Goal: Task Accomplishment & Management: Manage account settings

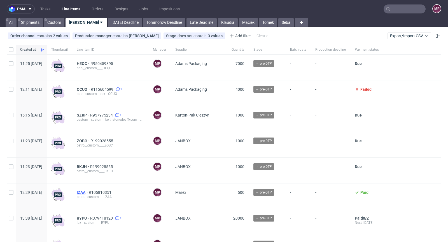
click at [89, 194] on span "IZAA" at bounding box center [83, 192] width 12 height 4
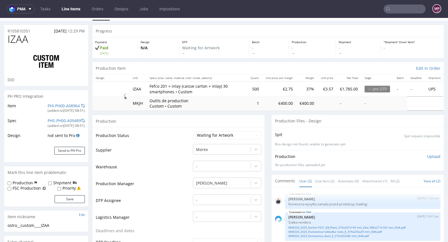
scroll to position [11, 0]
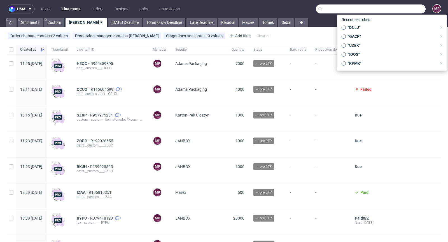
click at [393, 13] on input "text" at bounding box center [371, 8] width 110 height 9
paste input "R767970935"
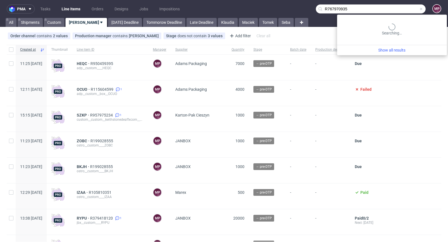
type input "R767970935"
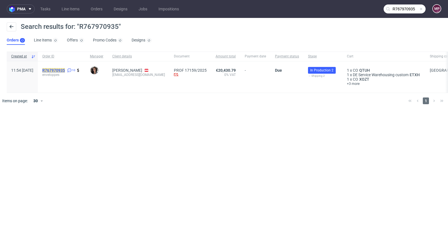
click at [65, 69] on mark "R767970935" at bounding box center [53, 70] width 23 height 4
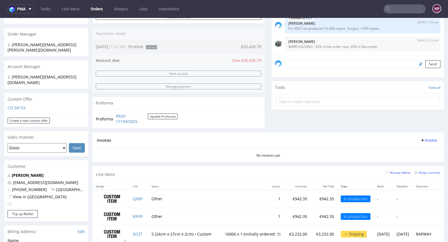
scroll to position [293, 0]
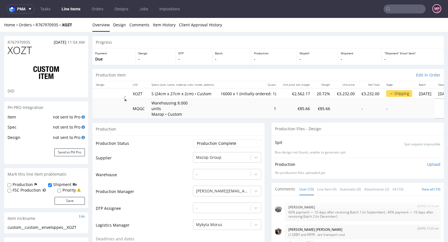
scroll to position [97, 0]
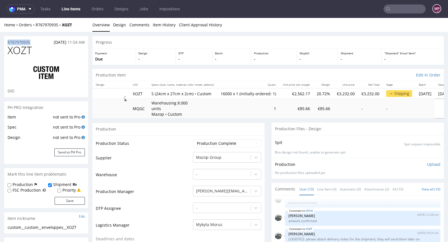
drag, startPoint x: 34, startPoint y: 42, endPoint x: 7, endPoint y: 41, distance: 26.9
click at [7, 41] on div "R767970935 13.08.2025 11:54 AM" at bounding box center [46, 40] width 84 height 9
copy p "R767970935"
click at [41, 42] on div "R767970935 13.08.2025 11:54 AM" at bounding box center [46, 40] width 84 height 9
drag, startPoint x: 36, startPoint y: 41, endPoint x: 2, endPoint y: 40, distance: 34.7
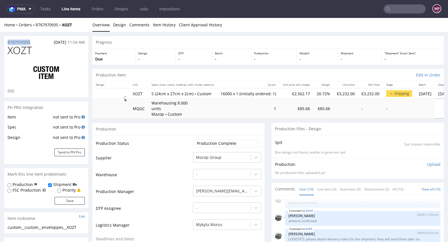
copy p "R767970935"
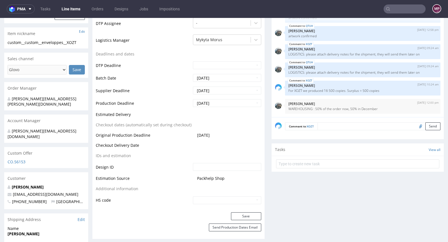
scroll to position [0, 0]
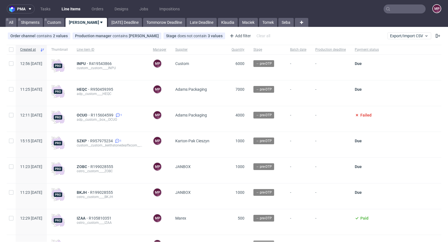
click at [398, 15] on nav "pma Tasks Line Items Orders Designs Jobs Impositions MP" at bounding box center [224, 9] width 448 height 18
click at [400, 11] on input "text" at bounding box center [404, 8] width 42 height 9
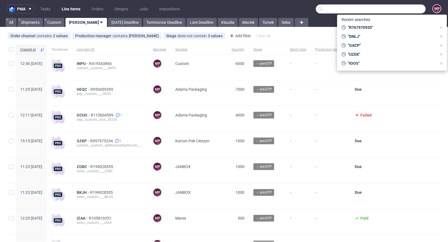
paste input "DPRK"
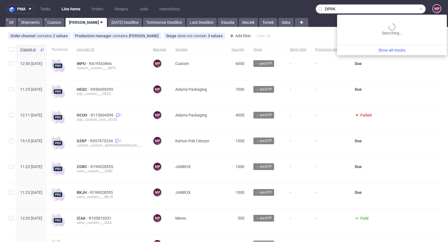
type input "DPRK"
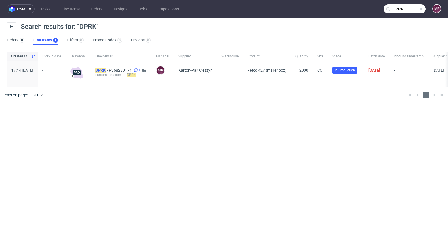
click at [105, 69] on mark "DPRK" at bounding box center [100, 70] width 10 height 4
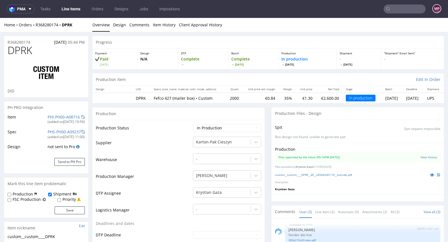
click at [405, 9] on input "text" at bounding box center [404, 8] width 42 height 9
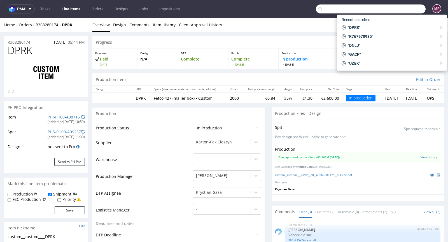
paste input "XOZT"
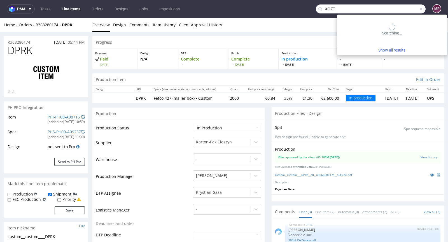
type input "XOZT"
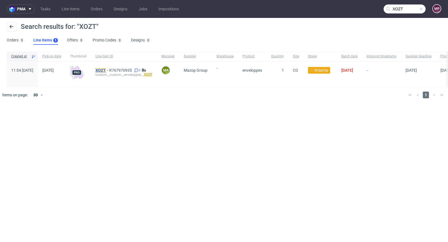
click at [106, 72] on mark "XOZT" at bounding box center [100, 70] width 10 height 4
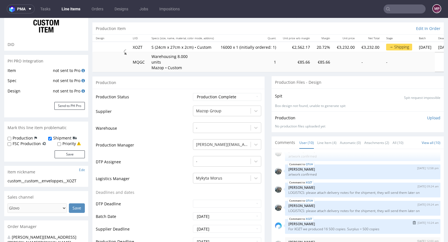
scroll to position [120, 0]
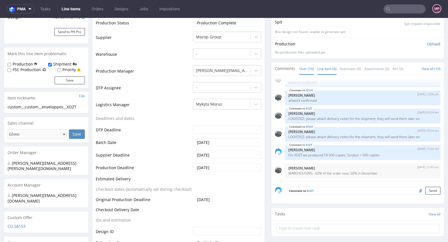
click at [323, 69] on link "Line Item (4)" at bounding box center [326, 69] width 19 height 12
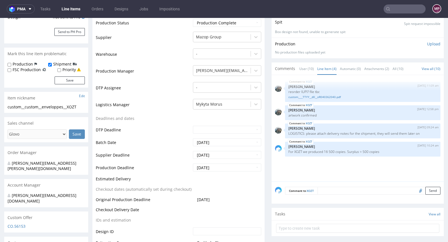
click at [330, 188] on textarea at bounding box center [378, 191] width 123 height 8
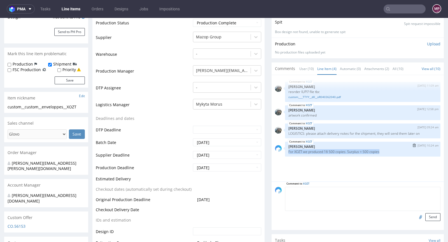
drag, startPoint x: 381, startPoint y: 150, endPoint x: 283, endPoint y: 151, distance: 97.9
click at [288, 151] on p "For XOZT we produced 16 500 copies. Surplus = 500 copies" at bounding box center [362, 151] width 149 height 4
copy p "For XOZT we produced 16 500 copies. Surplus = 500 copies"
click at [412, 144] on img "submit" at bounding box center [413, 145] width 3 height 3
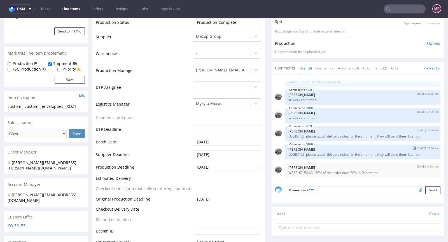
scroll to position [126, 0]
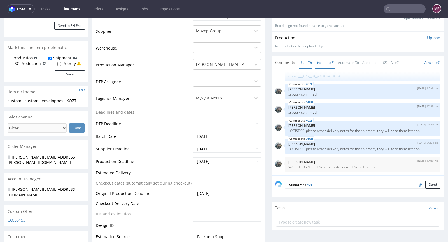
click at [322, 61] on link "Line Item (3)" at bounding box center [324, 63] width 19 height 12
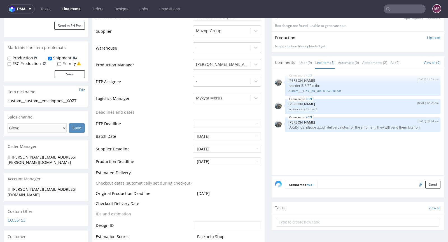
click at [326, 188] on div "Comment to XOZT Send" at bounding box center [357, 186] width 172 height 22
click at [326, 186] on textarea at bounding box center [378, 184] width 123 height 8
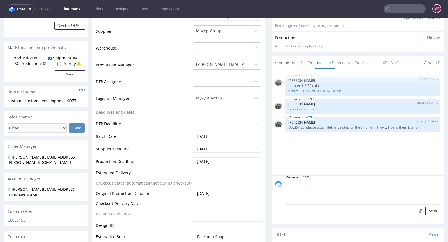
paste textarea "For XOZT we produced 16 500 copies. Surplus = 500 copies"
click at [337, 182] on textarea "For XOZT we produced 16 500 copies. Surplus = 500 copies" at bounding box center [362, 192] width 155 height 24
type textarea "For XOZT we produced 16 925 copies. Surplus = 925 copies"
click at [425, 211] on button "Send" at bounding box center [432, 211] width 15 height 8
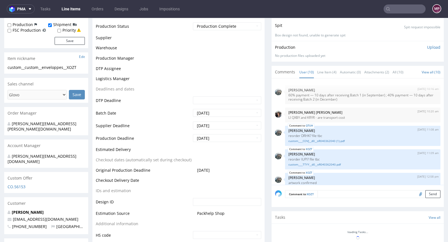
scroll to position [97, 0]
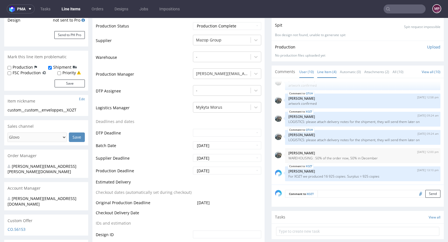
click at [325, 73] on link "Line Item (4)" at bounding box center [326, 72] width 19 height 12
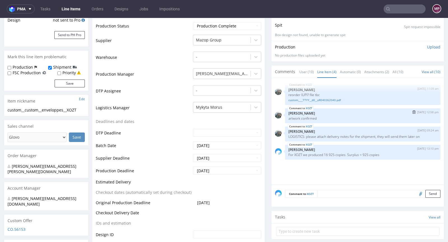
scroll to position [0, 0]
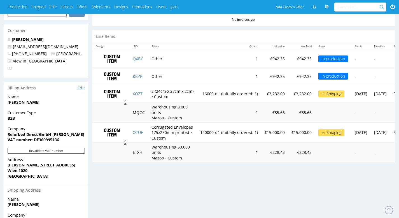
scroll to position [265, 0]
click at [142, 94] on link "XOZT" at bounding box center [138, 93] width 10 height 5
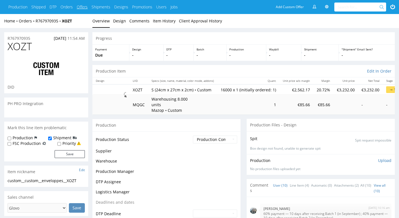
scroll to position [105, 0]
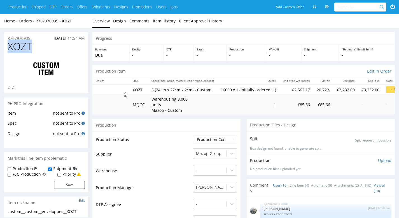
drag, startPoint x: 32, startPoint y: 44, endPoint x: 9, endPoint y: 45, distance: 23.0
click at [9, 45] on span "XOZT" at bounding box center [20, 46] width 24 height 11
copy span "XOZT"
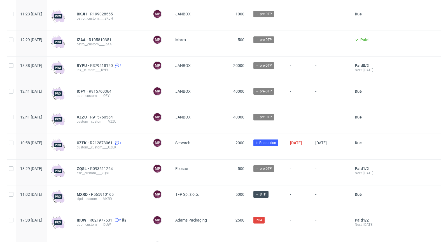
scroll to position [212, 0]
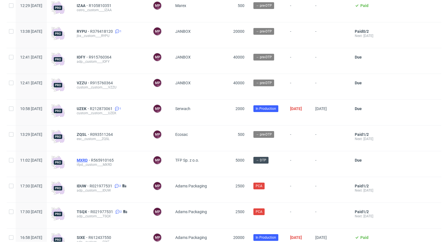
click at [91, 160] on span "MXRD" at bounding box center [84, 160] width 14 height 4
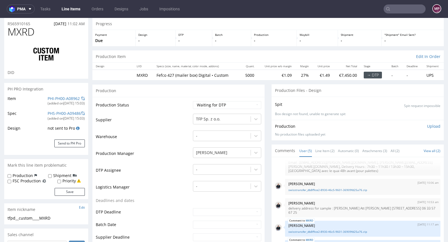
scroll to position [102, 0]
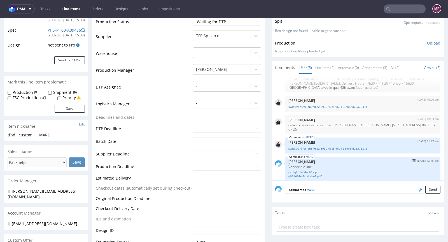
click at [412, 159] on img "submit" at bounding box center [413, 160] width 3 height 3
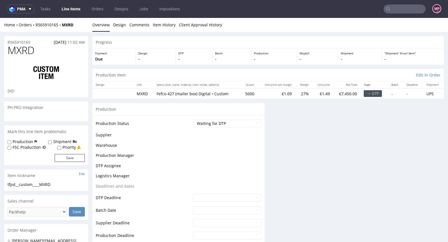
scroll to position [0, 0]
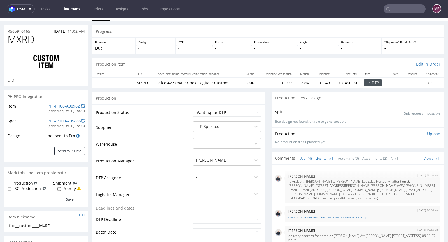
click at [325, 155] on link "Line Item (1)" at bounding box center [324, 158] width 19 height 12
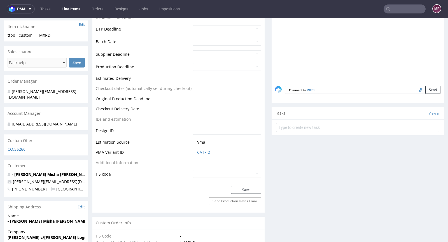
scroll to position [203, 0]
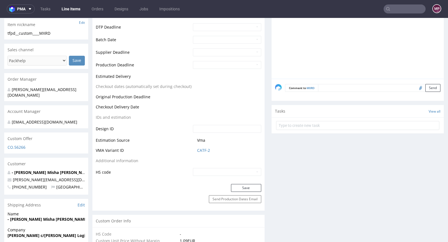
click at [334, 88] on textarea at bounding box center [379, 88] width 122 height 8
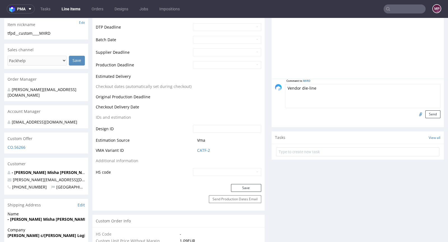
type textarea "Vendor die-line"
click at [415, 113] on input "file" at bounding box center [419, 113] width 8 height 7
type input "C:\fakepath\catf-q031434-a1-2k.pdf"
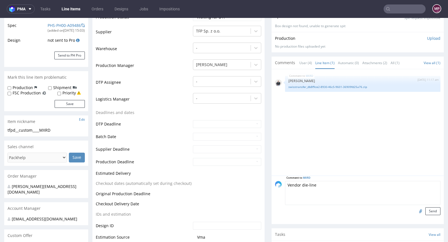
scroll to position [135, 0]
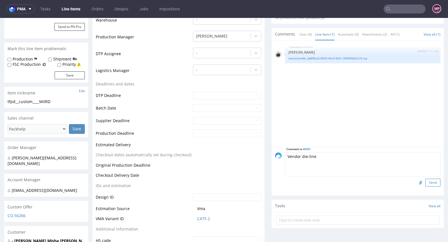
click at [425, 180] on button "Send" at bounding box center [432, 182] width 15 height 8
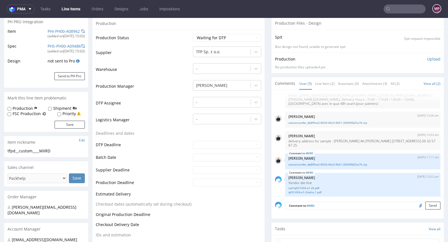
scroll to position [0, 0]
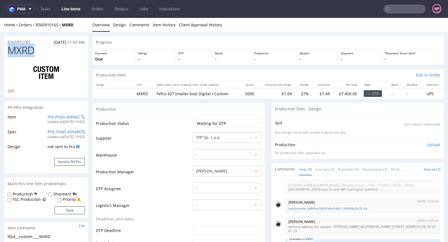
drag, startPoint x: 51, startPoint y: 55, endPoint x: 9, endPoint y: 51, distance: 41.9
click at [9, 51] on h1 "MXRD" at bounding box center [46, 50] width 77 height 11
copy span "MXRD"
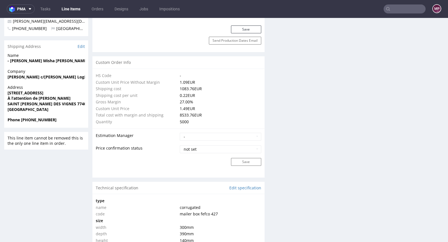
scroll to position [460, 0]
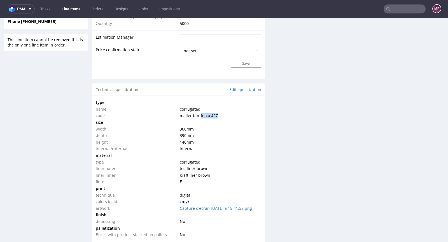
drag, startPoint x: 219, startPoint y: 113, endPoint x: 198, endPoint y: 114, distance: 21.8
click at [198, 114] on td "mailer box fefco 427" at bounding box center [219, 115] width 83 height 7
copy span "fefco 427"
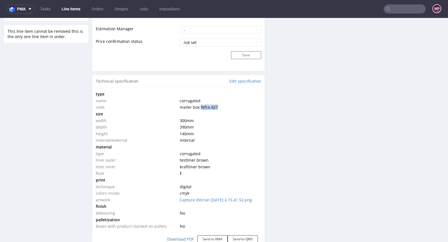
scroll to position [490, 0]
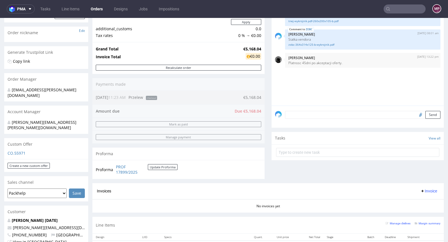
scroll to position [192, 0]
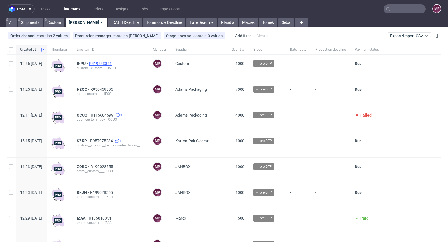
click at [113, 63] on span "R419543866" at bounding box center [101, 63] width 24 height 4
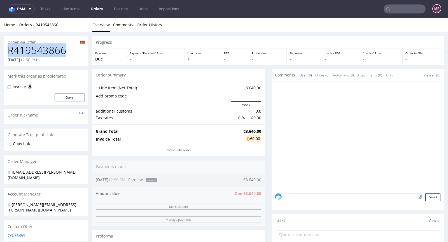
drag, startPoint x: 77, startPoint y: 50, endPoint x: 9, endPoint y: 50, distance: 68.0
click at [9, 50] on h1 "R419543866" at bounding box center [46, 50] width 77 height 11
copy h1 "R419543866"
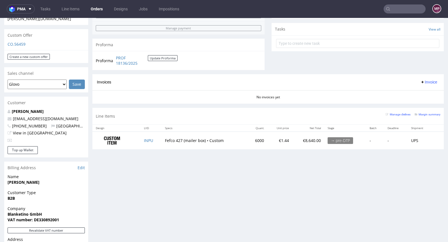
scroll to position [196, 0]
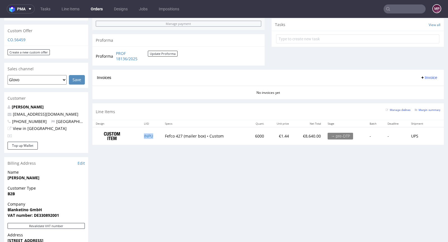
click at [155, 133] on td "INPU" at bounding box center [150, 136] width 21 height 18
copy link "INPU"
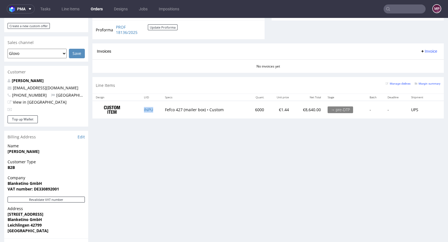
scroll to position [225, 0]
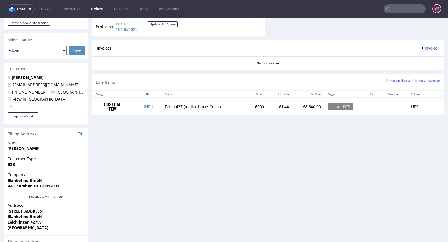
click at [423, 80] on small "Margin summary" at bounding box center [427, 80] width 26 height 3
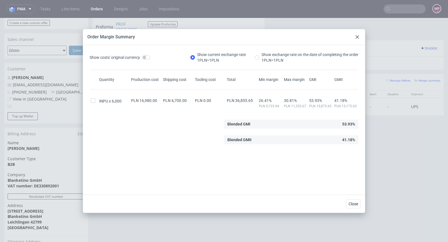
click at [360, 38] on div at bounding box center [357, 37] width 7 height 7
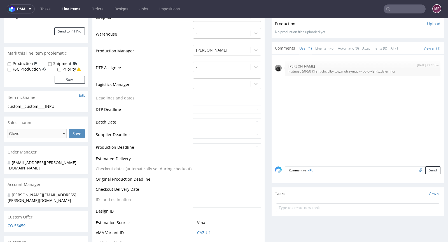
scroll to position [162, 0]
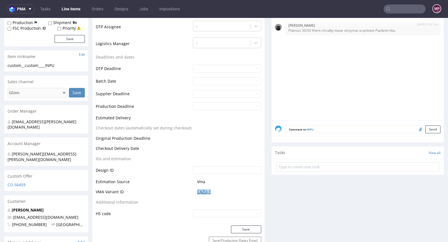
drag, startPoint x: 212, startPoint y: 191, endPoint x: 195, endPoint y: 190, distance: 17.1
click at [197, 190] on span "CAZU-1" at bounding box center [229, 192] width 64 height 6
copy link "CAZU-1"
click at [204, 189] on link "CAZU-1" at bounding box center [204, 192] width 14 height 6
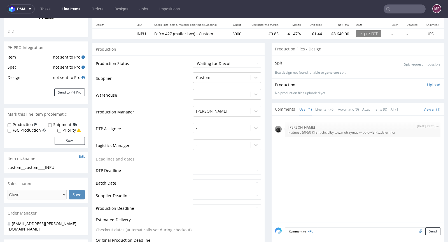
scroll to position [0, 0]
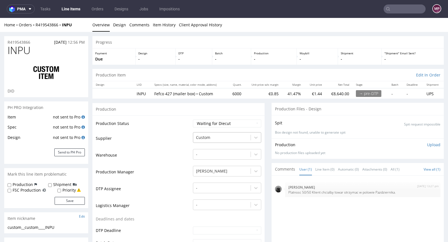
click at [210, 140] on div "Custom" at bounding box center [221, 137] width 57 height 9
type input "serwach"
click at [218, 145] on div "Serwach" at bounding box center [227, 148] width 68 height 10
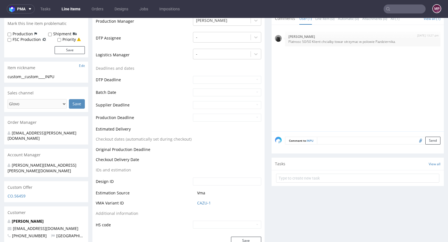
scroll to position [183, 0]
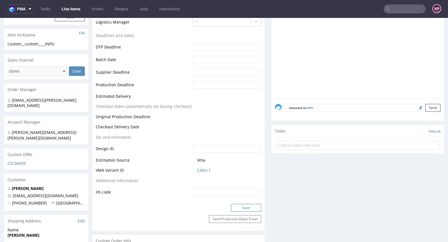
click at [239, 205] on button "Save" at bounding box center [246, 208] width 30 height 8
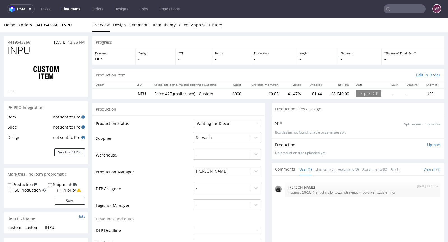
scroll to position [0, 0]
click at [327, 171] on link "Line Item (0)" at bounding box center [324, 169] width 19 height 12
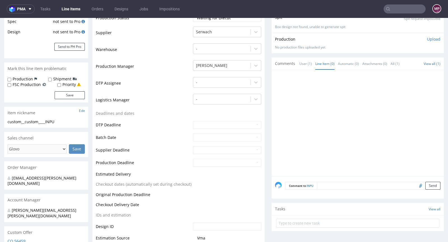
scroll to position [105, 0]
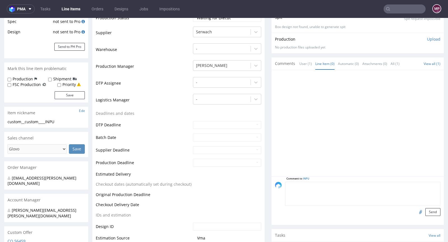
click at [334, 182] on textarea at bounding box center [362, 194] width 155 height 24
type textarea "Production file from previous order. Please confirm 1:1 re-order"
click at [415, 210] on input "file" at bounding box center [419, 211] width 8 height 7
click at [415, 211] on input "file" at bounding box center [419, 211] width 8 height 7
type input "C:\fakepath\custom____BXHO__d0__oR056449296__inside.pdf"
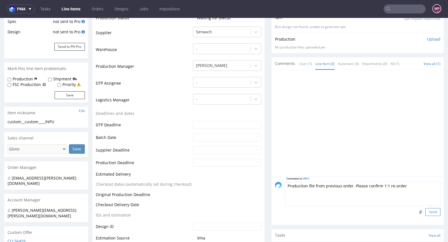
click at [426, 211] on button "Send" at bounding box center [432, 212] width 15 height 8
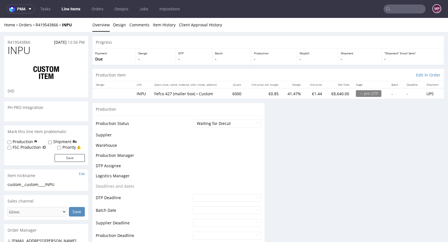
scroll to position [0, 0]
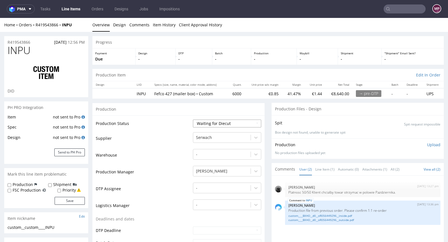
click at [229, 121] on select "Waiting for Artwork Waiting for Diecut Waiting for Mockup Waiting for DTP Waiti…" at bounding box center [227, 123] width 68 height 8
select select "pre_dtp_waiting_for_artwork"
click at [193, 119] on select "Waiting for Artwork Waiting for Diecut Waiting for Mockup Waiting for DTP Waiti…" at bounding box center [227, 123] width 68 height 8
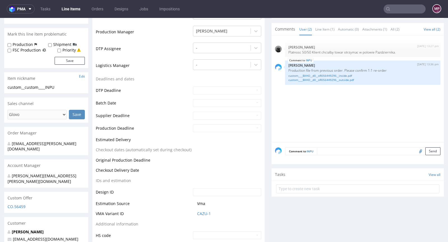
scroll to position [232, 0]
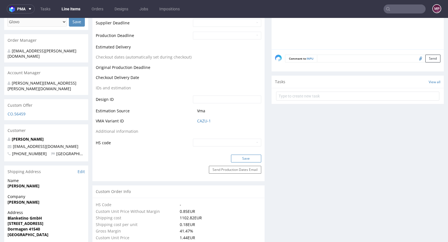
click at [246, 155] on button "Save" at bounding box center [246, 158] width 30 height 8
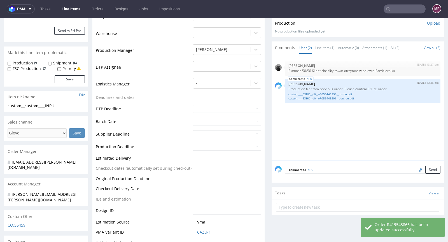
scroll to position [0, 0]
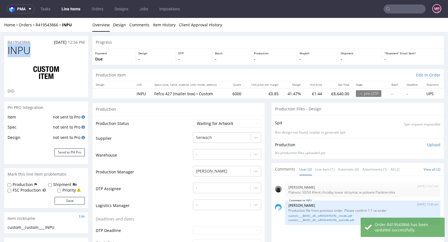
drag, startPoint x: 39, startPoint y: 49, endPoint x: 8, endPoint y: 49, distance: 31.1
click at [8, 49] on h1 "INPU" at bounding box center [46, 50] width 77 height 11
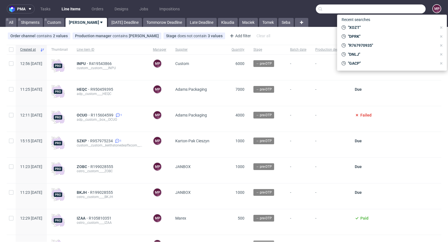
click at [401, 10] on input "text" at bounding box center [371, 8] width 110 height 9
paste input "R916140478"
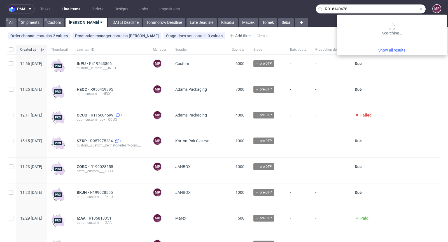
type input "R916140478"
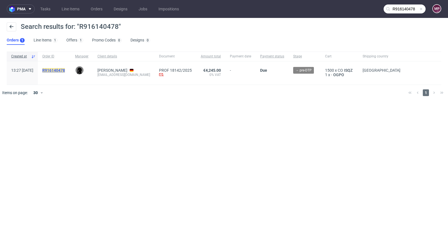
click at [65, 69] on mark "R916140478" at bounding box center [53, 70] width 23 height 4
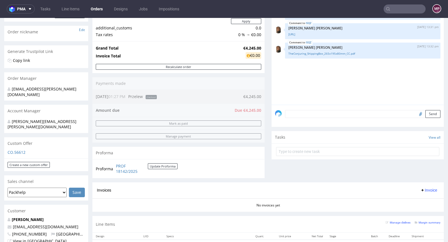
scroll to position [198, 0]
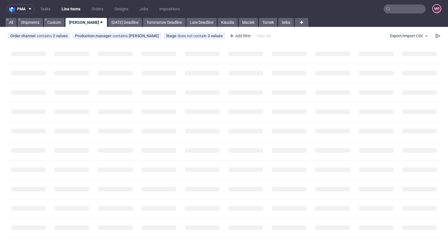
click at [399, 9] on input "text" at bounding box center [404, 8] width 42 height 9
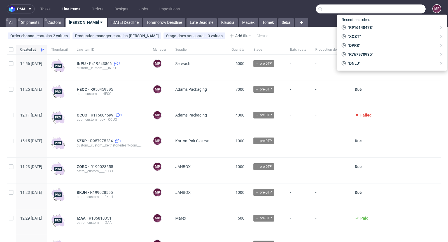
paste input "BXHO"
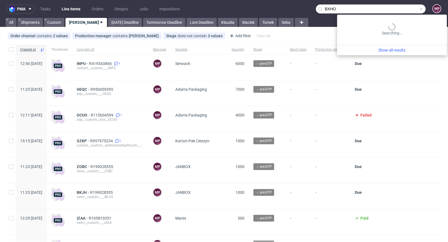
type input "BXHO"
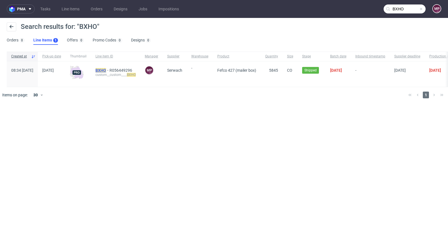
click at [106, 69] on mark "BXHO" at bounding box center [100, 70] width 11 height 4
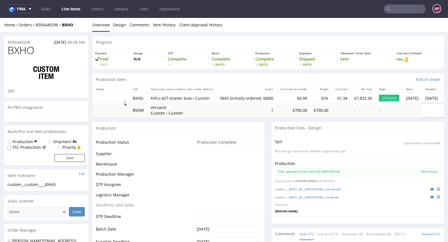
scroll to position [486, 0]
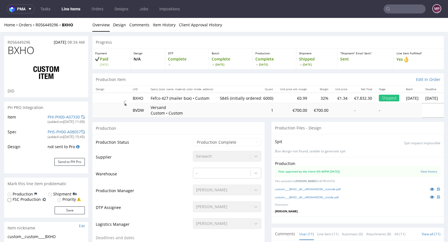
type input "5845"
select select "in_progress"
click at [306, 187] on link "custom____BXHO__d0__oR056449296__outside.pdf" at bounding box center [307, 189] width 65 height 4
click at [305, 196] on link "custom____BXHO__d0__oR056449296__inside.pdf" at bounding box center [307, 197] width 64 height 4
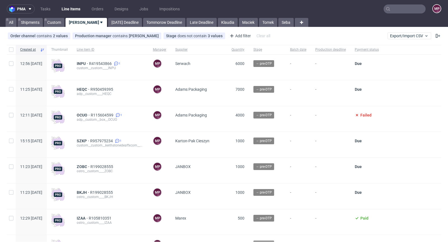
click at [395, 11] on input "text" at bounding box center [404, 8] width 42 height 9
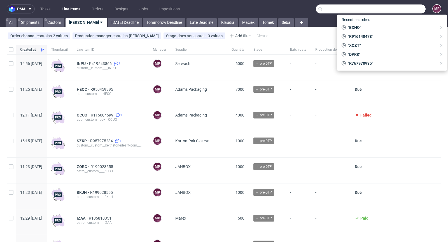
paste input "BXHO"
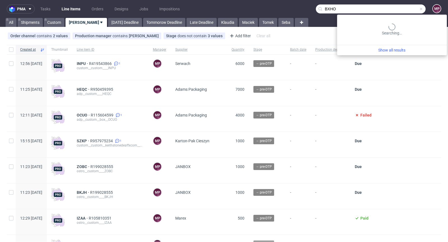
type input "BXHO"
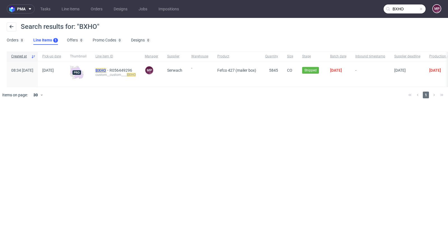
click at [106, 68] on mark "BXHO" at bounding box center [100, 70] width 11 height 4
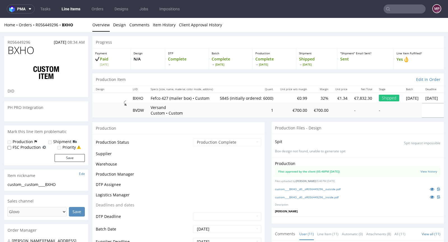
scroll to position [486, 0]
select select "in_progress"
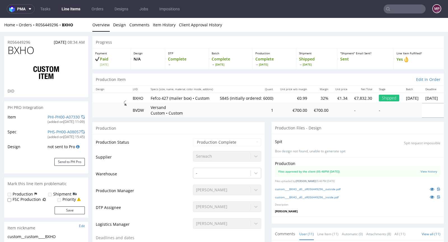
type input "5845"
click at [326, 186] on div "custom____BXHO__d0__oR056449296__outside.pdf" at bounding box center [357, 189] width 165 height 6
click at [324, 187] on link "custom____BXHO__d0__oR056449296__outside.pdf" at bounding box center [307, 189] width 65 height 4
click at [313, 195] on link "custom____BXHO__d0__oR056449296__inside.pdf" at bounding box center [307, 197] width 64 height 4
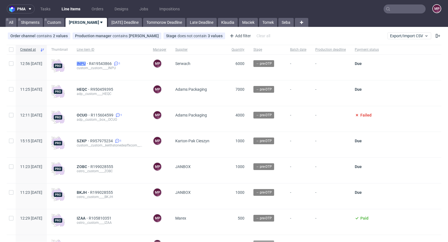
drag, startPoint x: 89, startPoint y: 64, endPoint x: 102, endPoint y: 63, distance: 12.6
click at [102, 63] on div "INPU R419543866 1 custom__custom____INPU" at bounding box center [110, 67] width 76 height 25
copy span "INPU"
click at [393, 3] on nav "pma Tasks Line Items Orders Designs Jobs Impositions MP" at bounding box center [224, 9] width 448 height 18
click at [395, 13] on input "text" at bounding box center [404, 8] width 42 height 9
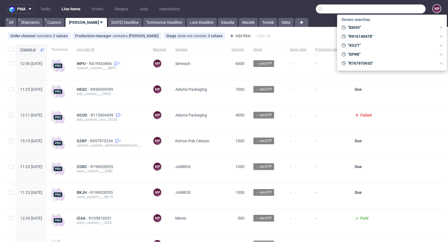
paste input "QTUH"
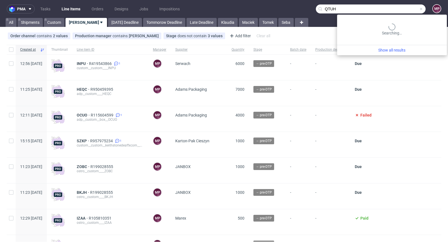
type input "QTUH"
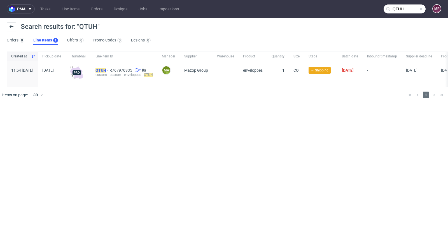
click at [106, 69] on mark "QTUH" at bounding box center [100, 70] width 11 height 4
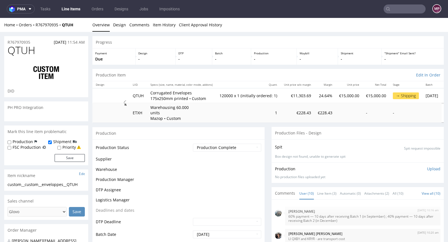
scroll to position [97, 0]
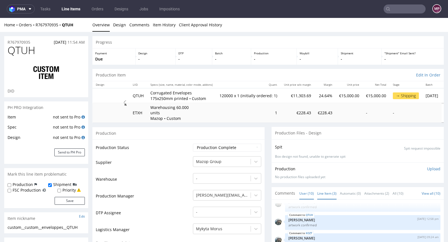
click at [328, 190] on link "Line Item (3)" at bounding box center [326, 193] width 19 height 12
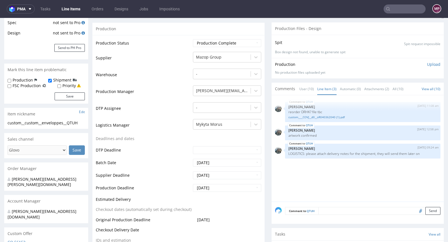
scroll to position [54, 0]
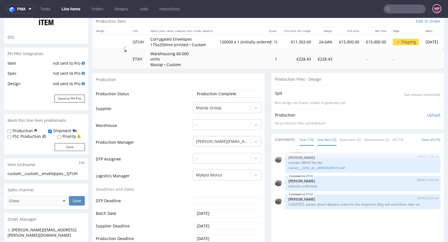
click at [307, 139] on link "User (10)" at bounding box center [306, 139] width 15 height 12
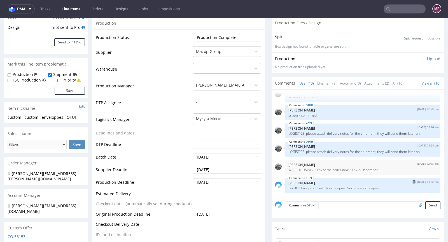
scroll to position [113, 0]
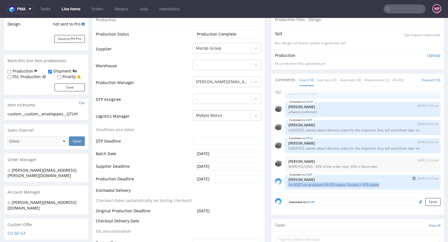
drag, startPoint x: 379, startPoint y: 183, endPoint x: 283, endPoint y: 183, distance: 95.1
click at [288, 183] on p "For XOZT we produced 16 925 copies. Surplus = 925 copies" at bounding box center [362, 184] width 149 height 4
copy p "For XOZT we produced 16 925 copies. Surplus = 925 copies"
click at [325, 78] on link "Line Item (3)" at bounding box center [326, 80] width 19 height 12
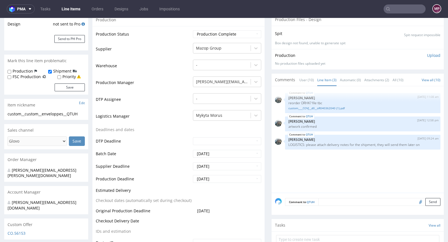
click at [322, 201] on textarea at bounding box center [379, 202] width 122 height 8
paste textarea "For XOZT we produced 16 925 copies. Surplus = 925 copies"
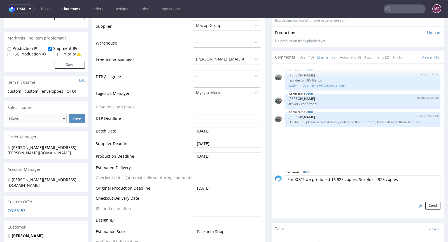
scroll to position [182, 0]
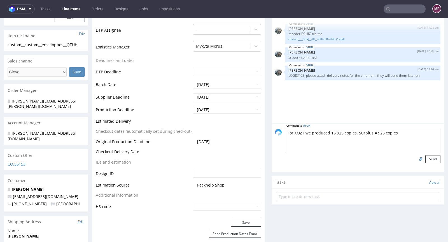
click at [298, 131] on textarea "For XOZT we produced 16 925 copies. Surplus = 925 copies" at bounding box center [362, 141] width 155 height 24
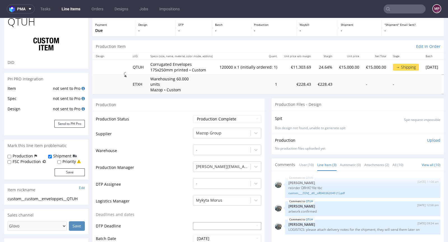
scroll to position [102, 0]
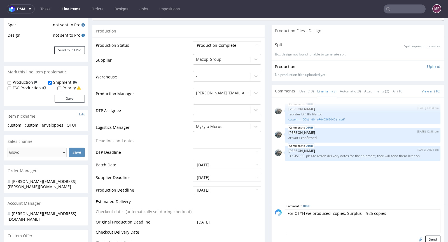
paste textarea "119 050"
click at [403, 217] on textarea "For QTYH we produced 119 050 copies. Surplus = 925 copies" at bounding box center [362, 221] width 155 height 24
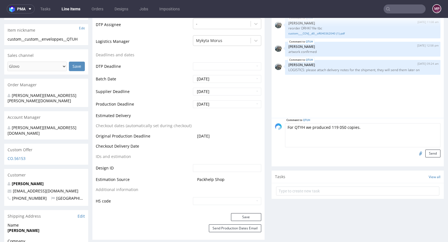
scroll to position [182, 0]
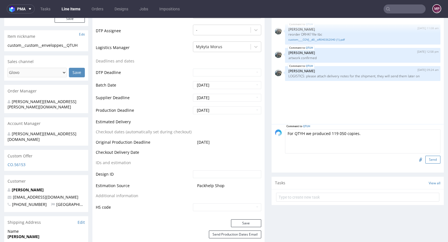
type textarea "For QTYH we produced 119 050 copies."
click at [428, 156] on button "Send" at bounding box center [432, 160] width 15 height 8
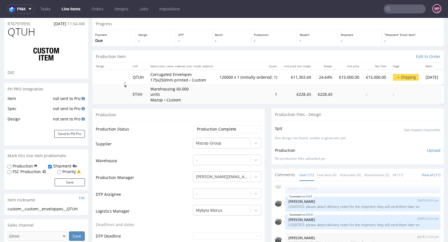
scroll to position [0, 0]
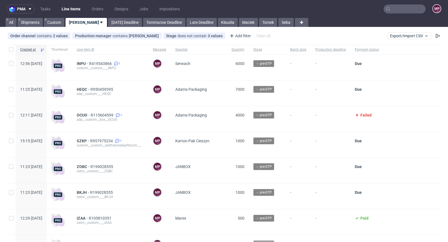
click at [400, 10] on input "text" at bounding box center [404, 8] width 42 height 9
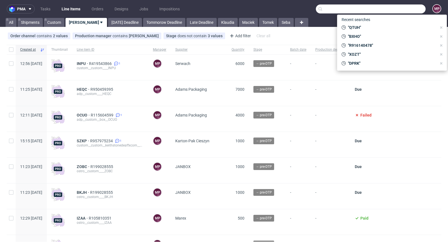
paste input "YNDN"
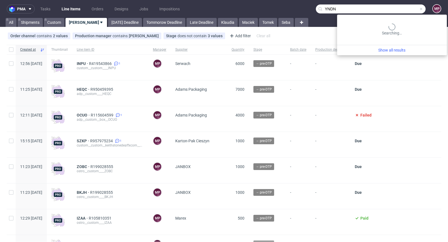
type input "YNDN"
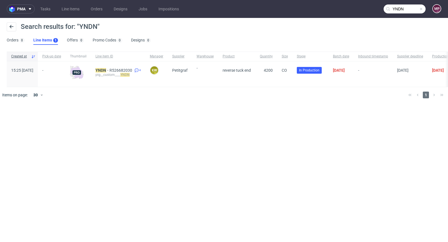
click at [423, 9] on span at bounding box center [421, 9] width 4 height 4
click at [422, 9] on input "text" at bounding box center [404, 8] width 42 height 9
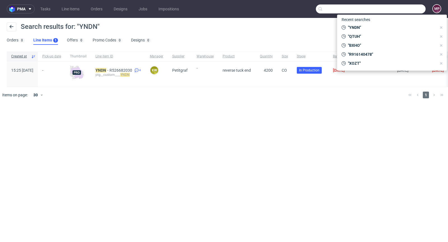
paste input "DPRK"
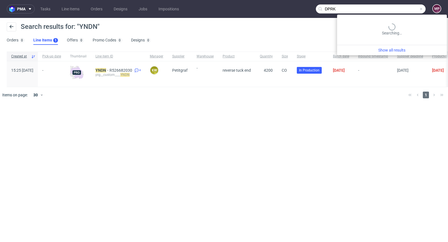
type input "DPRK"
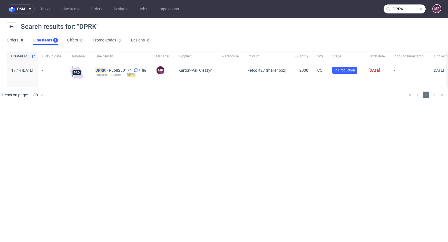
click at [105, 69] on mark "DPRK" at bounding box center [100, 70] width 10 height 4
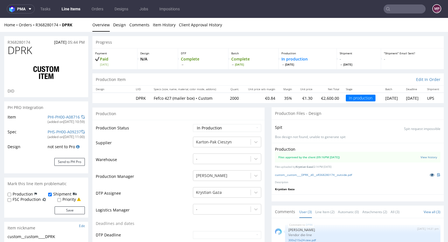
click at [429, 173] on icon at bounding box center [431, 175] width 4 height 4
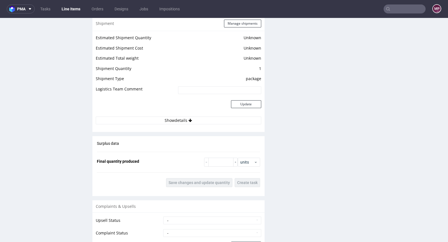
scroll to position [782, 0]
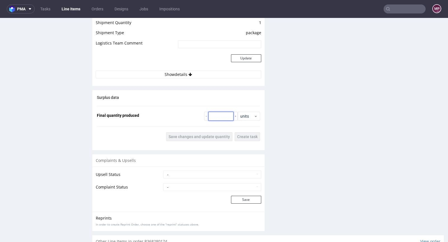
click at [216, 116] on input "number" at bounding box center [220, 116] width 25 height 9
type input "2000"
click at [197, 135] on span "Save changes and update quantity" at bounding box center [198, 137] width 61 height 4
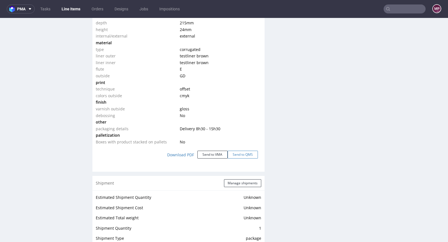
scroll to position [628, 0]
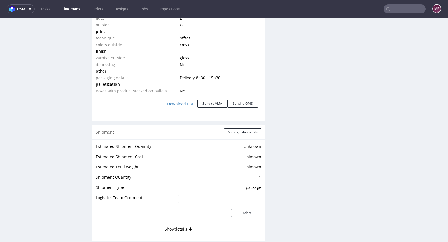
click at [245, 127] on div "Shipment Manage shipments" at bounding box center [178, 132] width 172 height 15
click at [245, 128] on button "Manage shipments" at bounding box center [242, 132] width 37 height 8
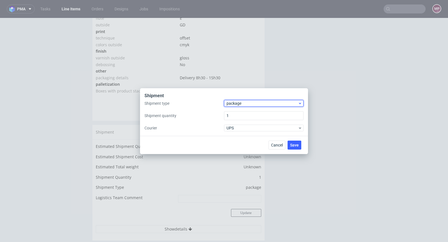
click at [257, 105] on span "package" at bounding box center [261, 103] width 71 height 6
click at [253, 109] on div "pallet package" at bounding box center [263, 120] width 79 height 25
click at [252, 112] on div "pallet" at bounding box center [263, 115] width 75 height 10
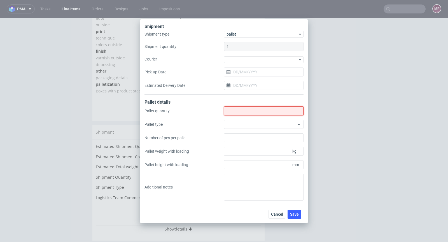
click at [251, 110] on input "Shipment type" at bounding box center [263, 110] width 79 height 9
type input "1"
click at [290, 119] on div "Pallet quantity 1 Pallet type Number of pcs per pallet Pallet weight with loadi…" at bounding box center [223, 153] width 159 height 94
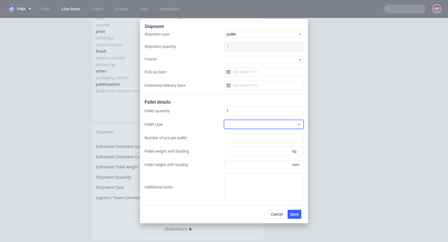
click at [286, 123] on div at bounding box center [263, 124] width 79 height 9
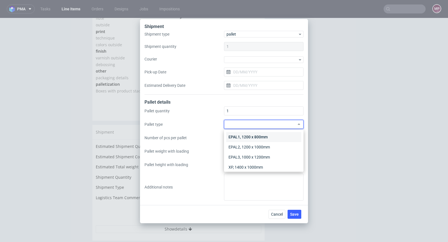
click at [275, 135] on div "EPAL1, 1200 x 800mm" at bounding box center [263, 137] width 75 height 10
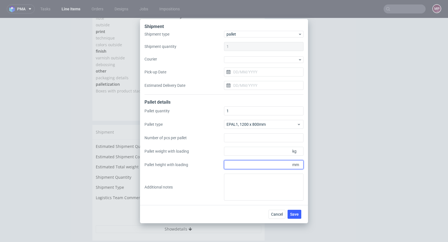
click at [264, 162] on input "Pallet height with loading" at bounding box center [263, 164] width 79 height 9
type input "1200"
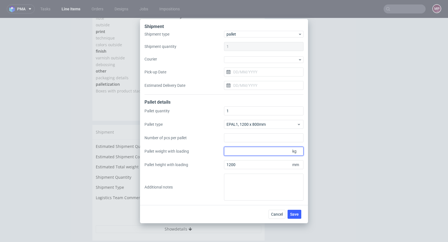
click at [247, 149] on input "Pallet weight with loading" at bounding box center [263, 151] width 79 height 9
type input "180"
click at [297, 212] on span "Save" at bounding box center [294, 214] width 9 height 4
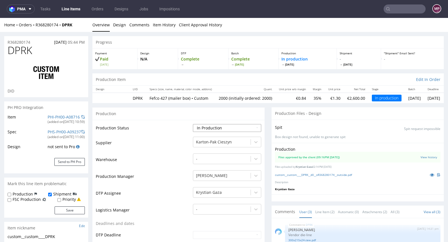
click at [227, 126] on select "Waiting for Artwork Waiting for Diecut Waiting for Mockup Waiting for DTP Waiti…" at bounding box center [227, 128] width 68 height 8
select select "production_complete"
click at [193, 124] on select "Waiting for Artwork Waiting for Diecut Waiting for Mockup Waiting for DTP Waiti…" at bounding box center [227, 128] width 68 height 8
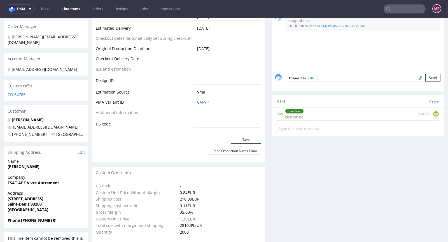
scroll to position [267, 0]
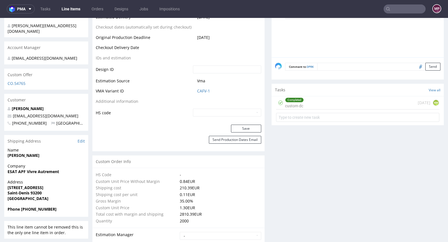
click at [239, 125] on div "Save" at bounding box center [178, 130] width 172 height 11
click at [239, 125] on button "Save" at bounding box center [246, 129] width 30 height 8
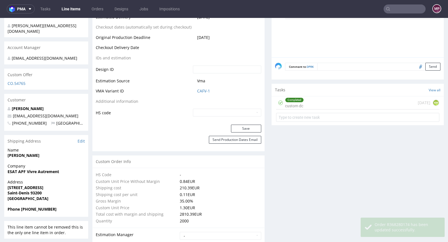
click at [394, 11] on input "text" at bounding box center [404, 8] width 42 height 9
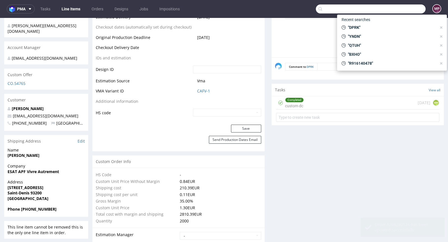
paste input "YNDN"
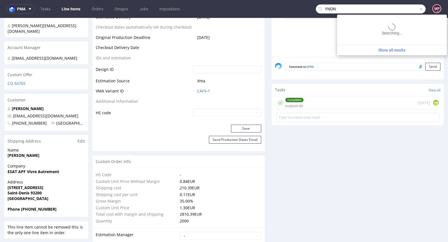
type input "YNDN"
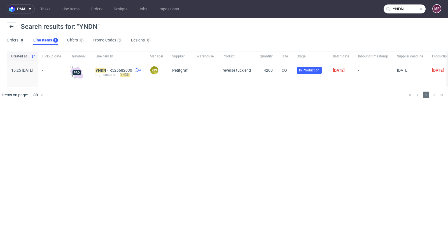
click at [421, 10] on span at bounding box center [421, 9] width 4 height 4
click at [413, 7] on input "text" at bounding box center [404, 8] width 42 height 9
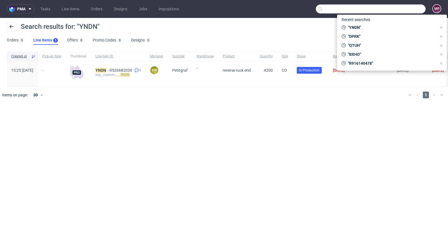
paste input "GBZB"
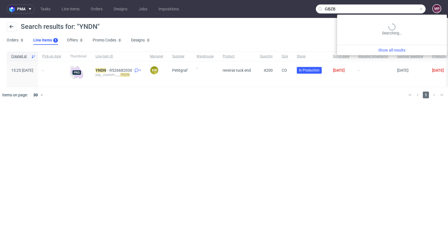
type input "GBZB"
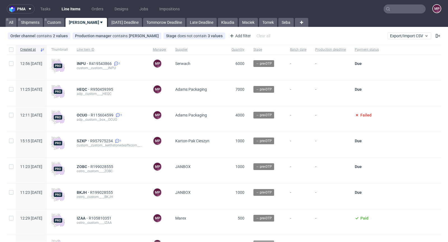
click at [404, 17] on nav "pma Tasks Line Items Orders Designs Jobs Impositions MP" at bounding box center [224, 9] width 448 height 18
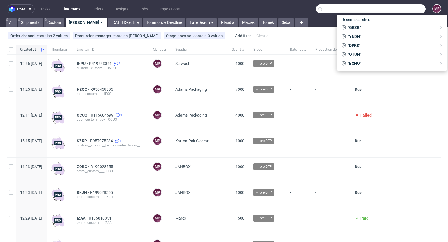
click at [404, 8] on input "text" at bounding box center [371, 8] width 110 height 9
paste input "KWRA"
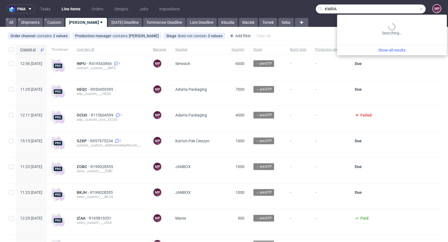
type input "KWRA"
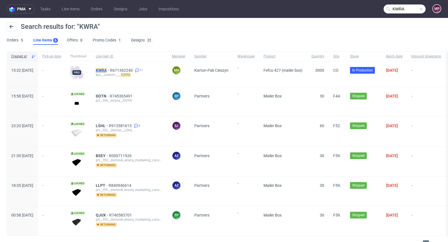
click at [107, 70] on mark "KWRA" at bounding box center [101, 70] width 11 height 4
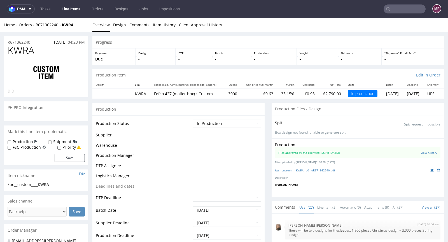
scroll to position [502, 0]
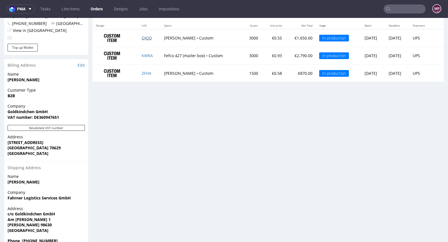
scroll to position [293, 0]
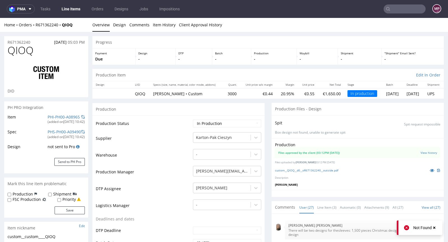
scroll to position [494, 0]
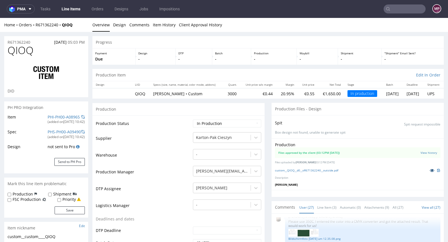
click at [429, 169] on icon at bounding box center [431, 170] width 4 height 4
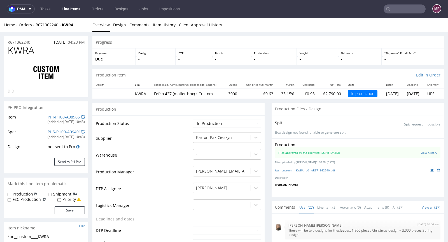
scroll to position [494, 0]
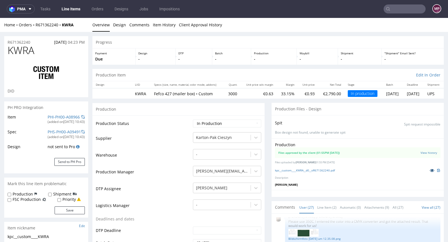
click at [429, 169] on icon at bounding box center [431, 170] width 4 height 4
drag, startPoint x: 78, startPoint y: 24, endPoint x: 64, endPoint y: 24, distance: 14.3
click at [64, 24] on div "Home Orders R671362240 KWRA" at bounding box center [46, 25] width 84 height 6
copy strong "KWRA"
click at [427, 170] on link at bounding box center [432, 170] width 10 height 6
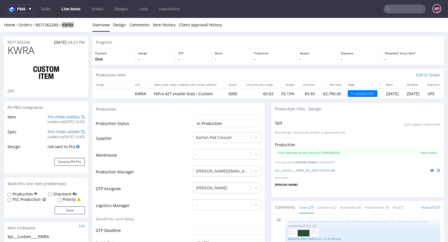
click at [406, 6] on input "text" at bounding box center [404, 8] width 42 height 9
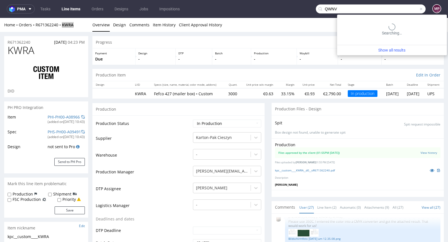
type input "QWNV"
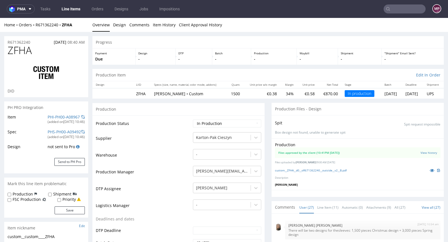
scroll to position [494, 0]
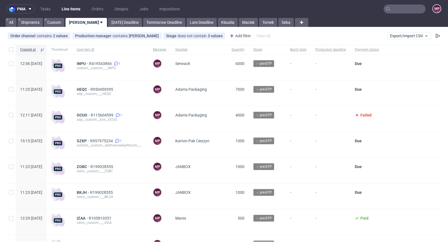
click at [400, 11] on input "text" at bounding box center [404, 8] width 42 height 9
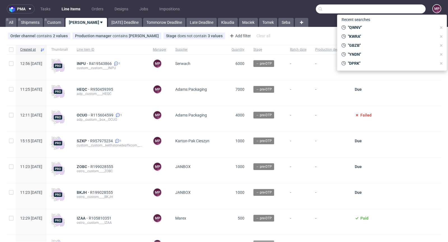
paste input "URQE"
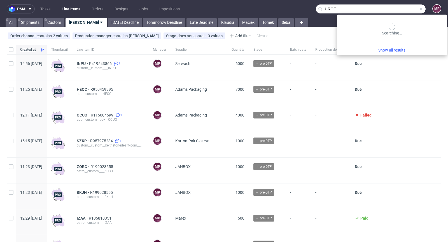
type input "URQE"
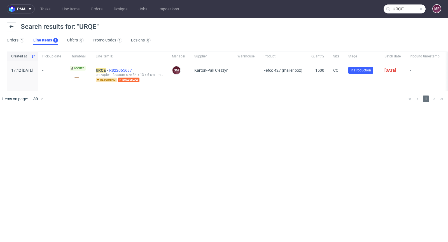
click at [133, 68] on span "R822065687" at bounding box center [121, 70] width 24 height 4
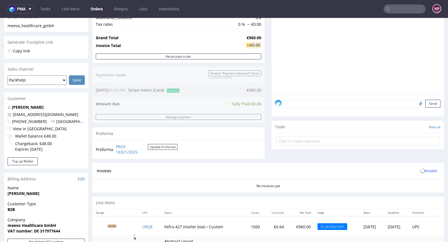
scroll to position [219, 0]
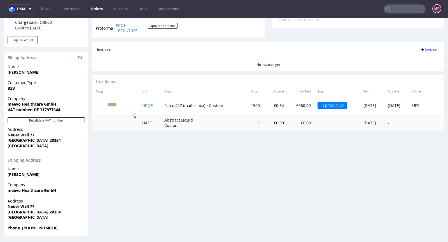
click at [406, 7] on input "text" at bounding box center [404, 8] width 42 height 9
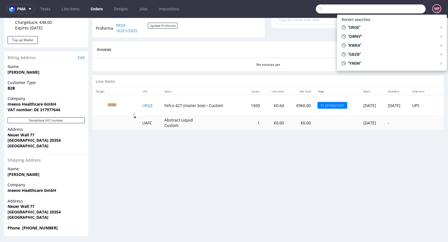
paste input "XFWR"
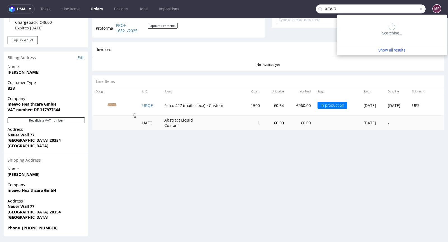
type input "XFWR"
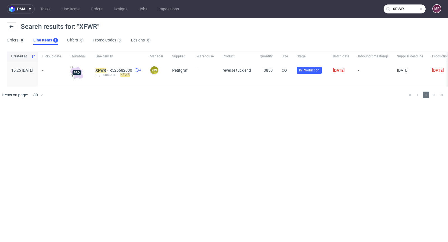
click at [420, 10] on span at bounding box center [421, 9] width 4 height 4
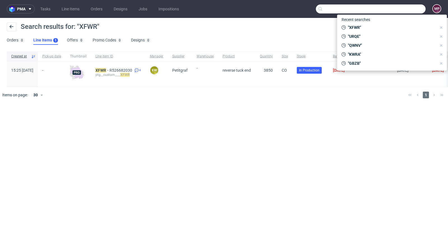
click at [417, 10] on input "text" at bounding box center [371, 8] width 110 height 9
paste input "XXTG"
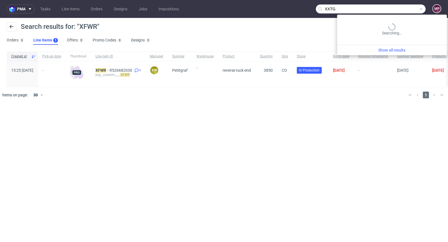
type input "XXTG"
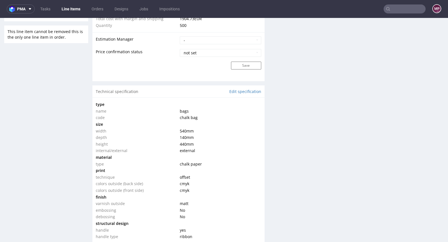
scroll to position [492, 0]
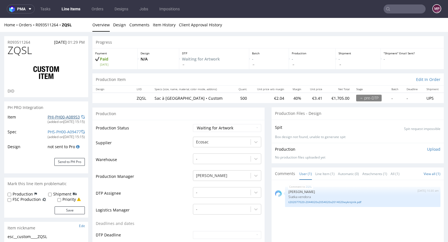
click at [58, 117] on link "PHI-PH00-A08953" at bounding box center [64, 116] width 32 height 5
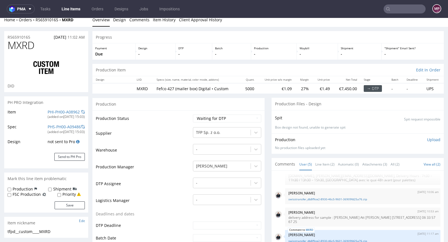
scroll to position [13, 0]
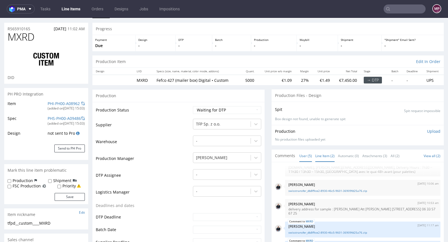
click at [323, 150] on link "Line Item (2)" at bounding box center [324, 156] width 19 height 12
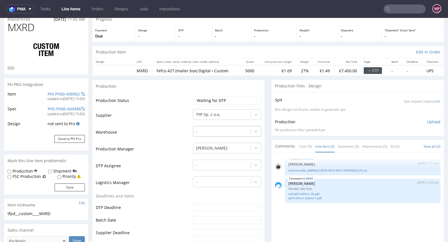
scroll to position [24, 0]
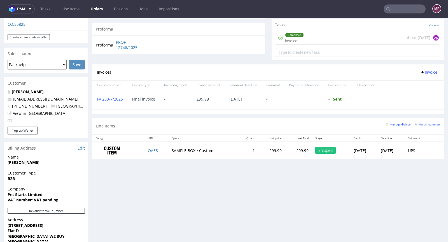
scroll to position [224, 0]
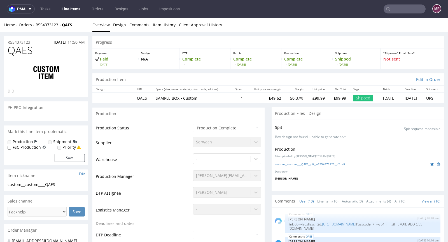
scroll to position [125, 0]
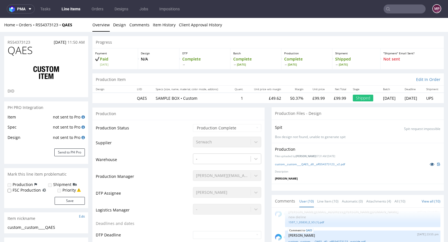
click at [429, 162] on icon at bounding box center [431, 164] width 4 height 4
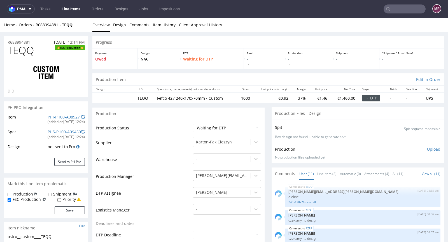
scroll to position [109, 0]
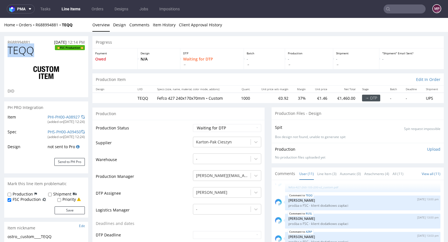
drag, startPoint x: 40, startPoint y: 52, endPoint x: 10, endPoint y: 52, distance: 29.9
click at [10, 52] on h1 "TEQQ FSC Production" at bounding box center [46, 50] width 77 height 11
copy span "TEQQ"
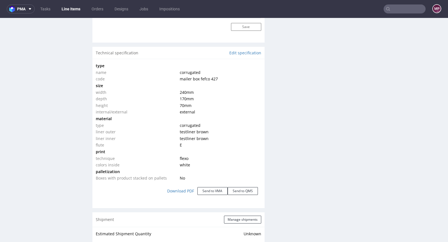
scroll to position [473, 0]
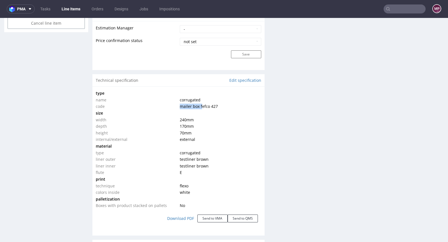
drag, startPoint x: 219, startPoint y: 102, endPoint x: 207, endPoint y: 106, distance: 11.8
click at [202, 106] on td "mailer box fefco 427" at bounding box center [219, 106] width 83 height 7
click at [223, 106] on td "mailer box fefco 427" at bounding box center [219, 106] width 83 height 7
drag, startPoint x: 221, startPoint y: 105, endPoint x: 197, endPoint y: 105, distance: 24.1
click at [197, 105] on td "mailer box fefco 427" at bounding box center [219, 106] width 83 height 7
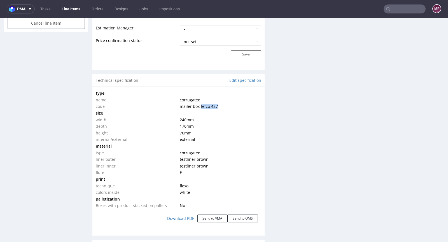
copy span "fefco 427"
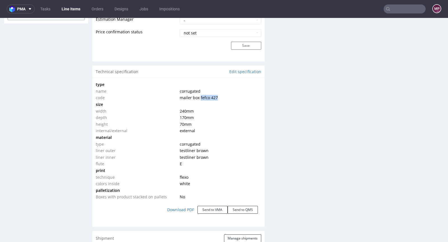
scroll to position [513, 0]
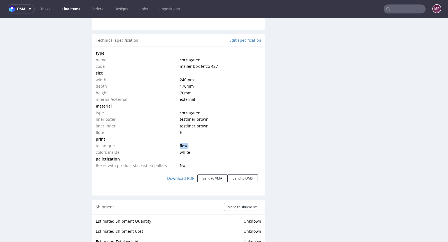
drag, startPoint x: 199, startPoint y: 147, endPoint x: 177, endPoint y: 143, distance: 21.9
click at [178, 143] on td "flexo" at bounding box center [219, 145] width 83 height 7
copy span "flexo"
